Goal: Task Accomplishment & Management: Manage account settings

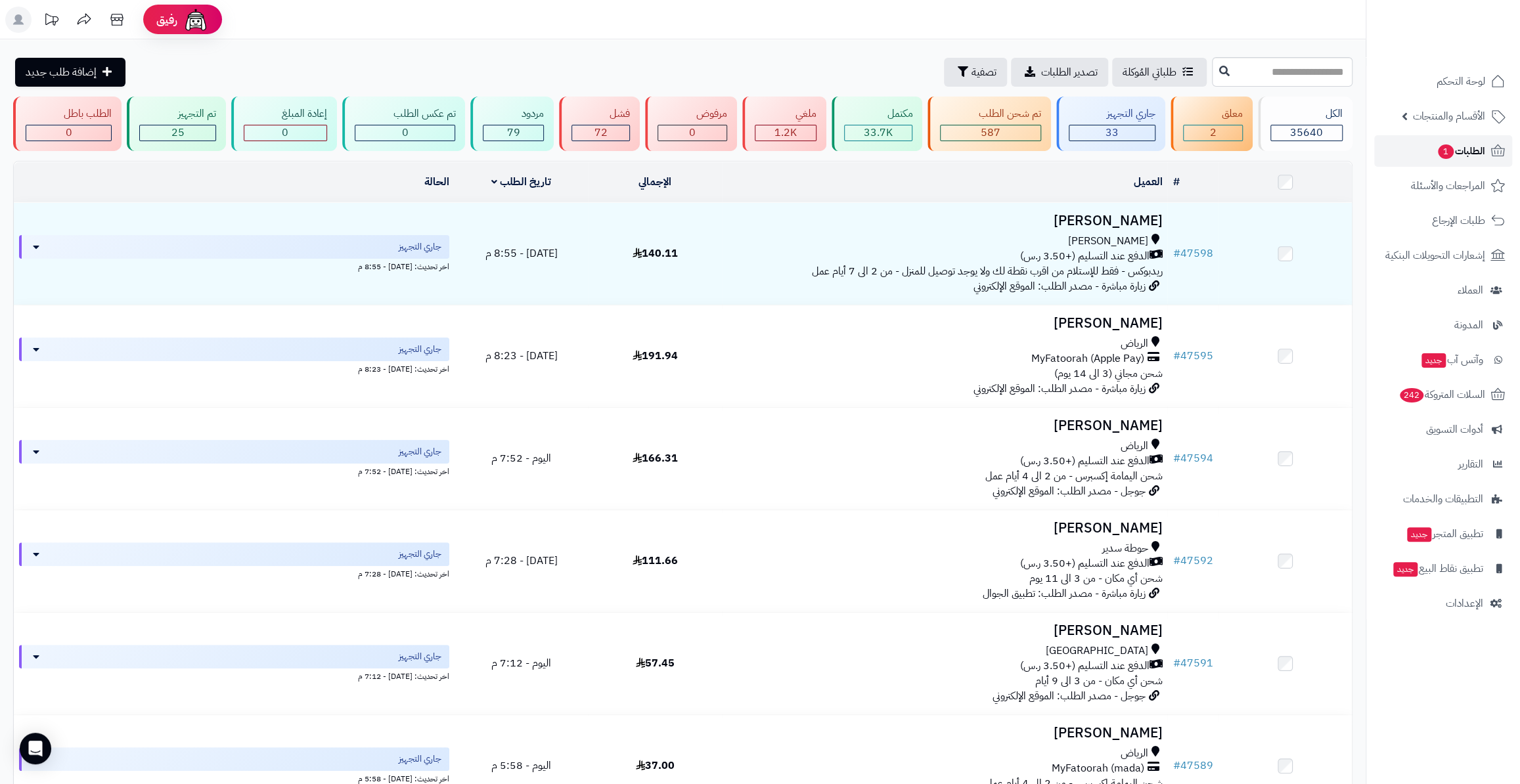
click at [1464, 142] on span "الطلبات 1" at bounding box center [1460, 151] width 48 height 18
click at [1427, 121] on span "الأقسام والمنتجات" at bounding box center [1449, 116] width 72 height 18
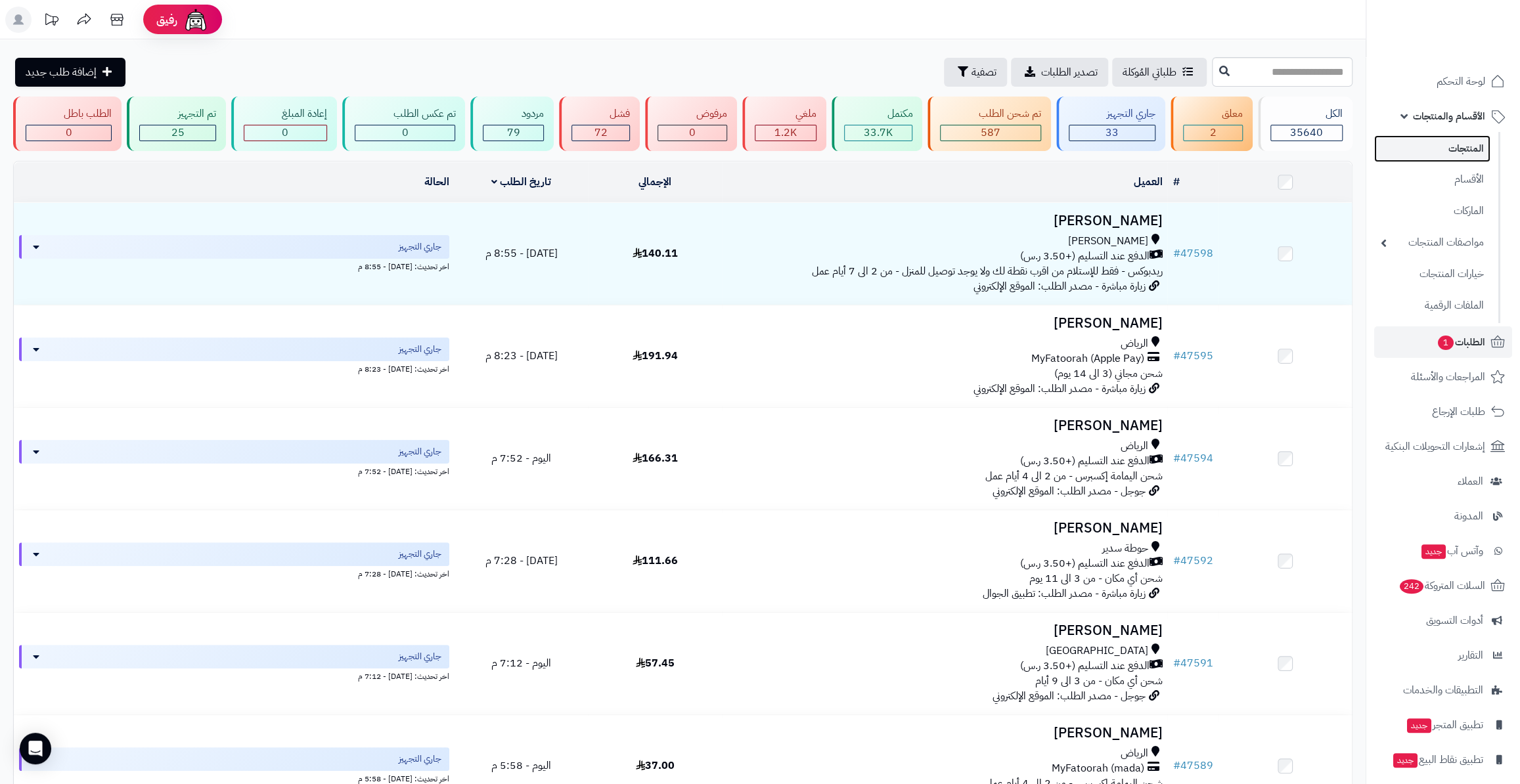
click at [1436, 158] on link "المنتجات" at bounding box center [1432, 148] width 117 height 27
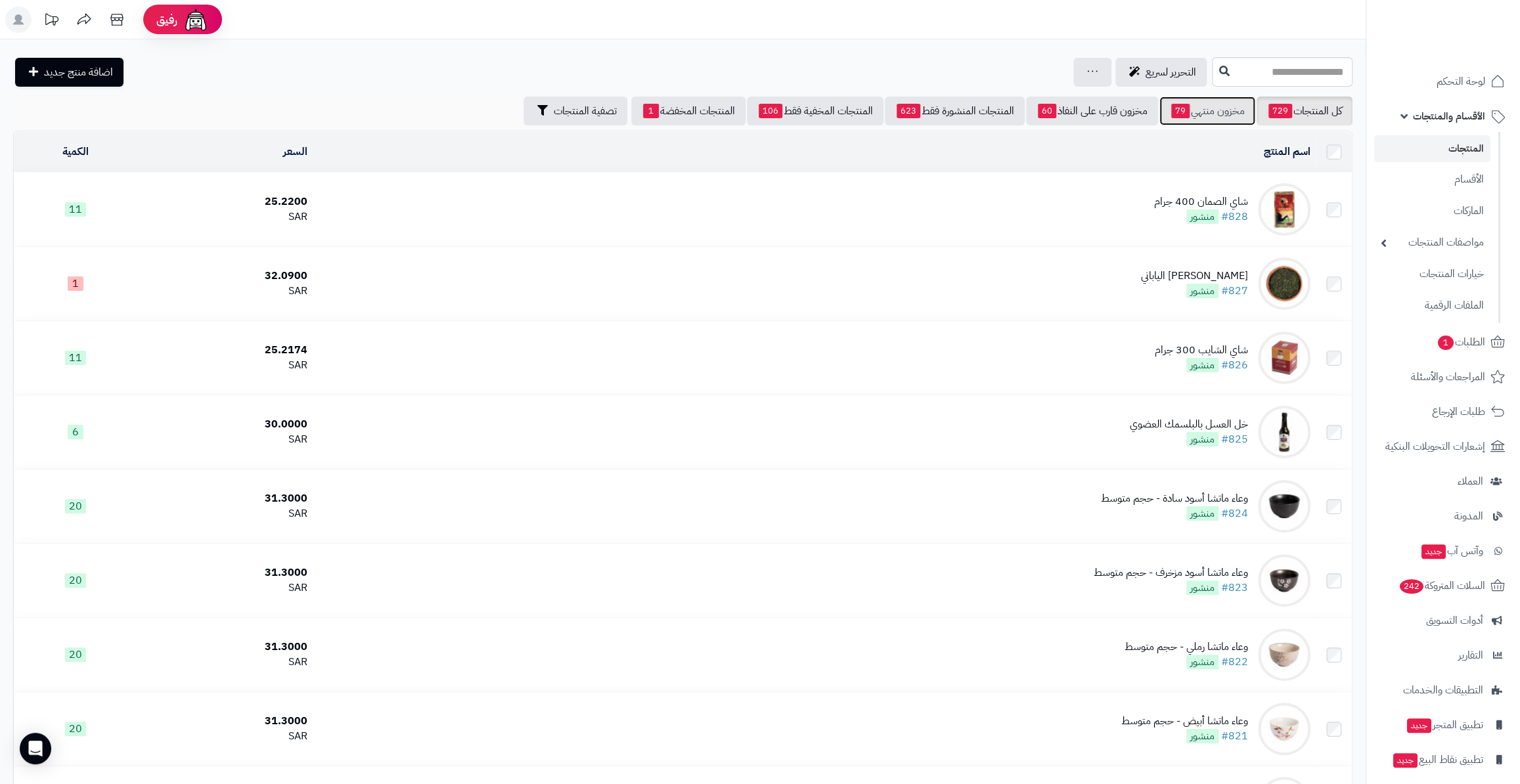
click at [1203, 109] on link "مخزون منتهي 79" at bounding box center [1207, 110] width 96 height 29
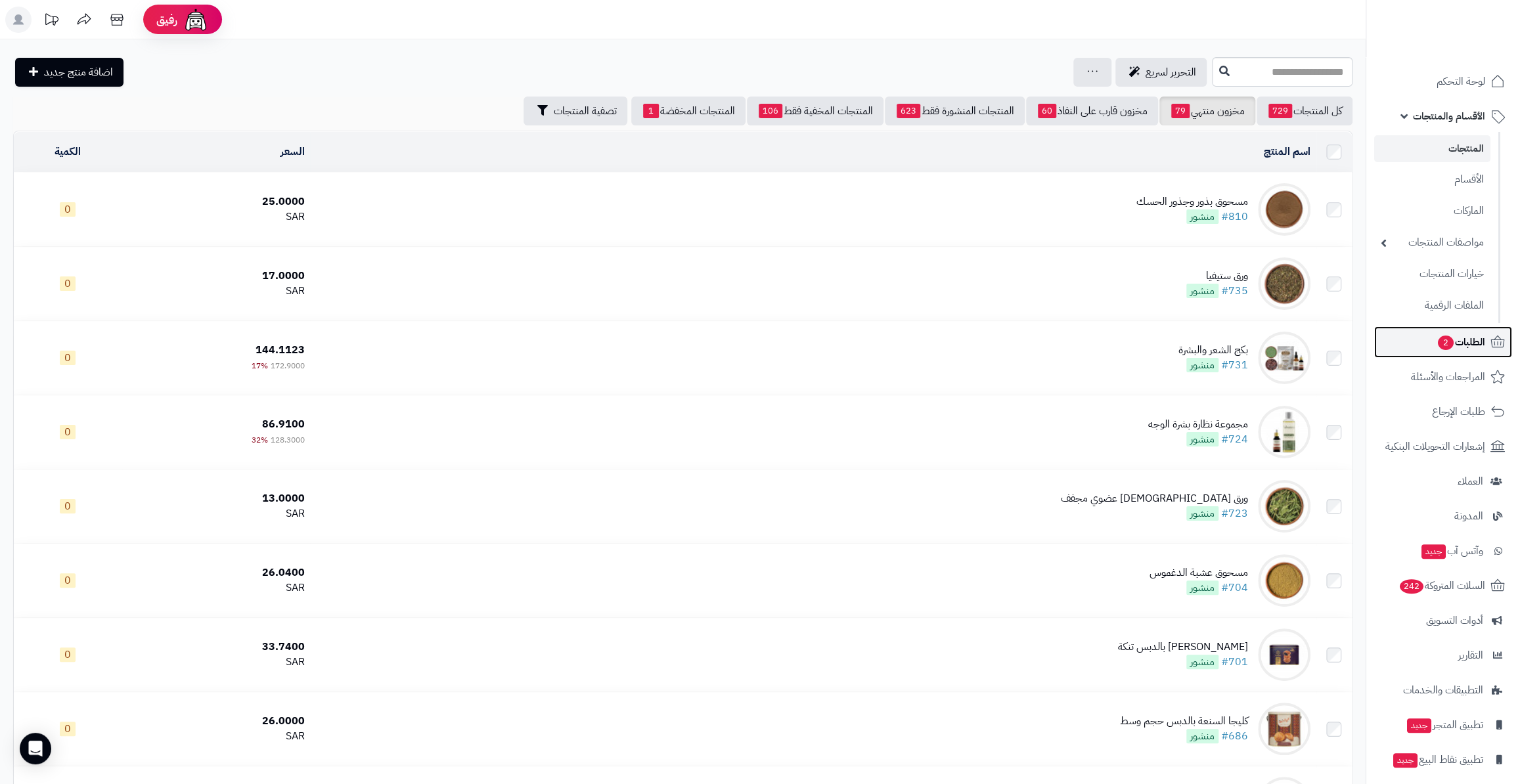
click at [1401, 334] on link "الطلبات 2" at bounding box center [1443, 342] width 138 height 32
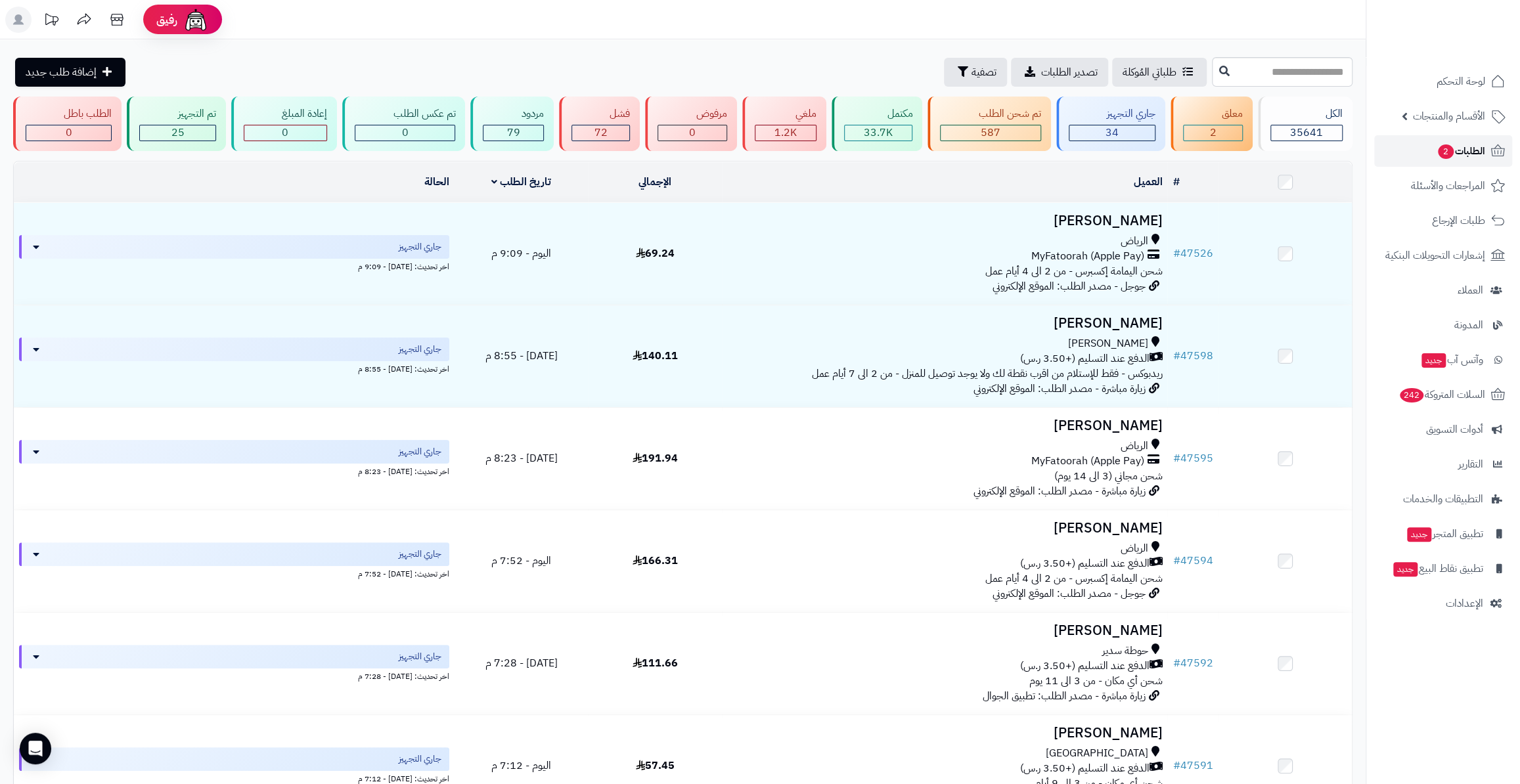
click at [1438, 157] on span "الطلبات 2" at bounding box center [1460, 151] width 48 height 18
